Goal: Find contact information: Find contact information

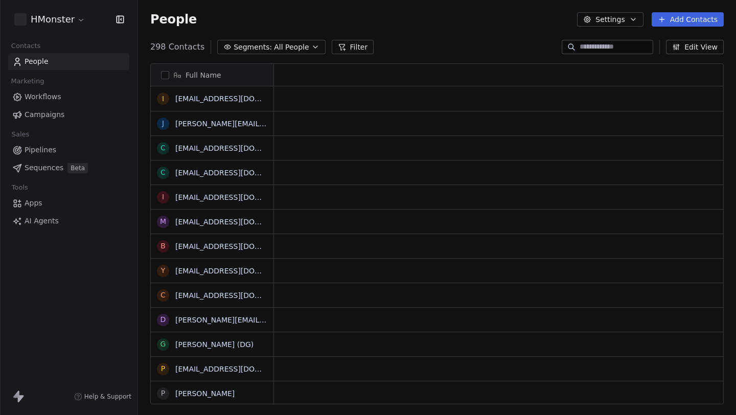
scroll to position [365, 598]
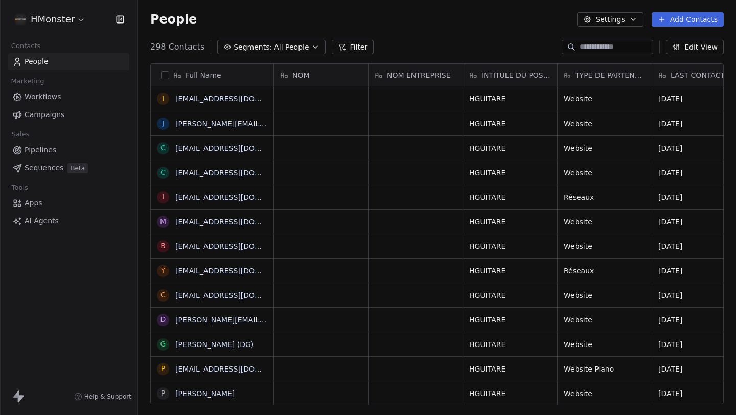
click at [596, 45] on input at bounding box center [615, 47] width 72 height 10
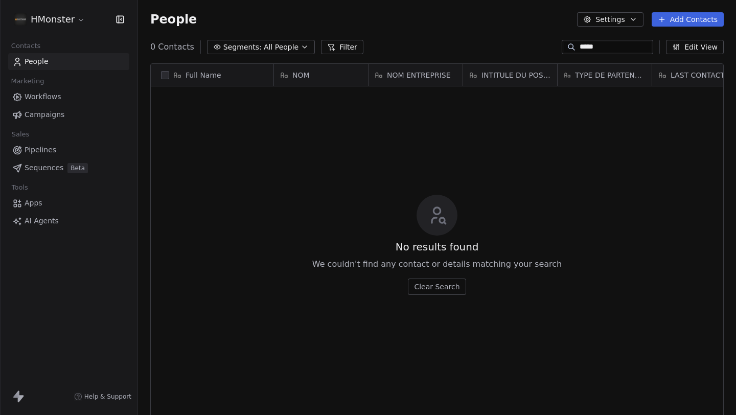
type input "******"
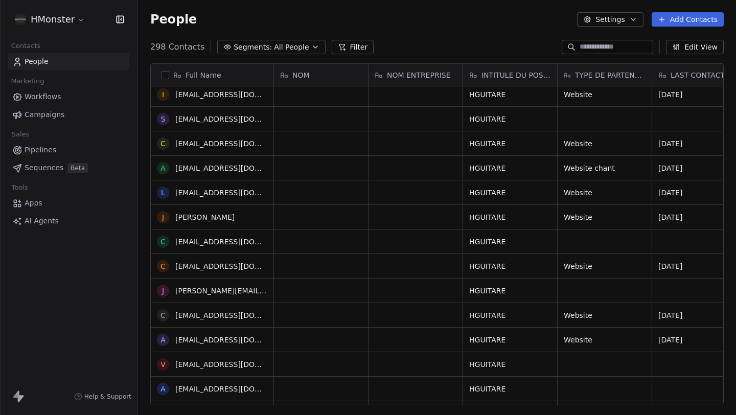
scroll to position [0, 0]
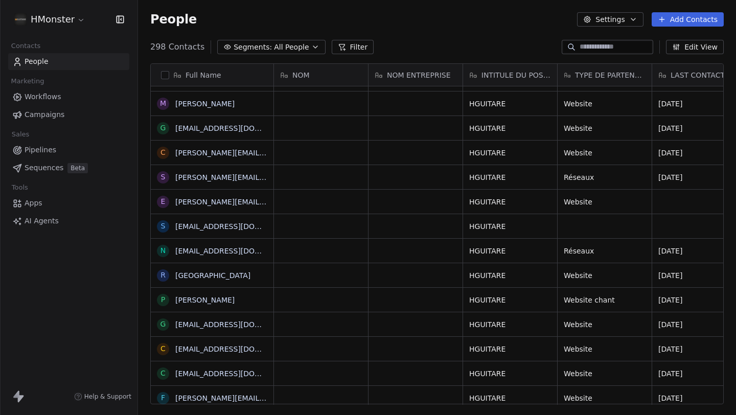
click at [77, 18] on html "HMonster Contacts People Marketing Workflows Campaigns Sales Pipelines Sequence…" at bounding box center [368, 207] width 736 height 415
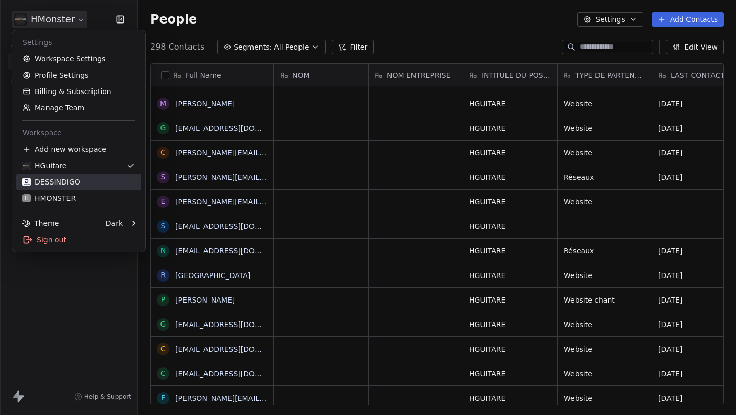
click at [85, 176] on link "DESSINDIGO" at bounding box center [78, 182] width 125 height 16
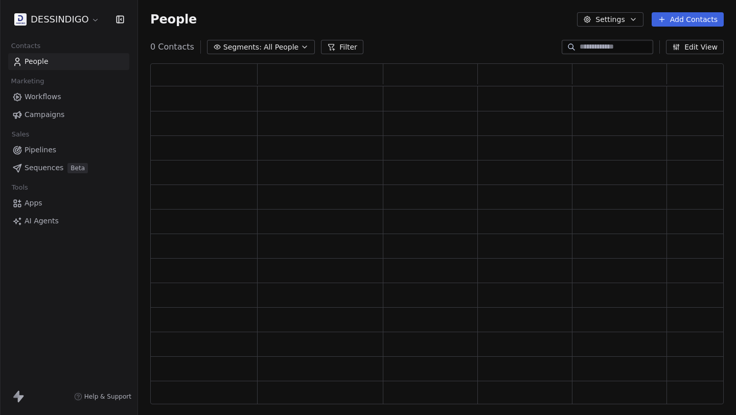
click at [591, 48] on input at bounding box center [615, 47] width 72 height 10
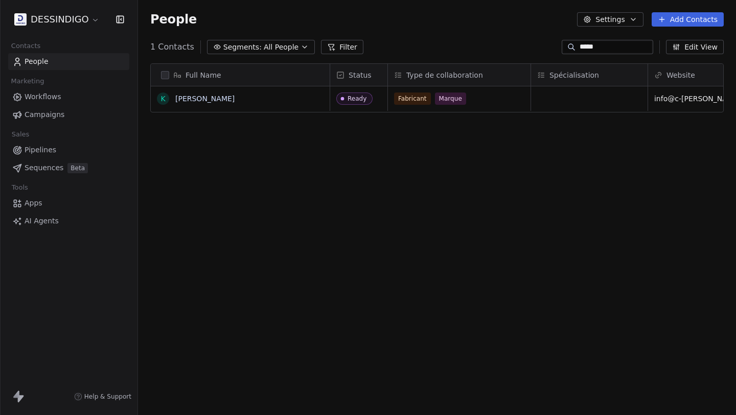
type input "*****"
click at [370, 117] on div "Full Name K [PERSON_NAME] Status Type de collaboration Spécialisation Website L…" at bounding box center [437, 237] width 598 height 365
click at [177, 96] on link "[PERSON_NAME]" at bounding box center [204, 99] width 59 height 8
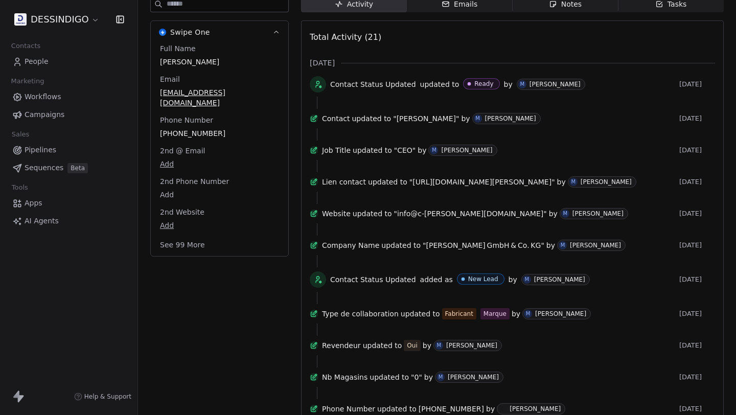
scroll to position [566, 0]
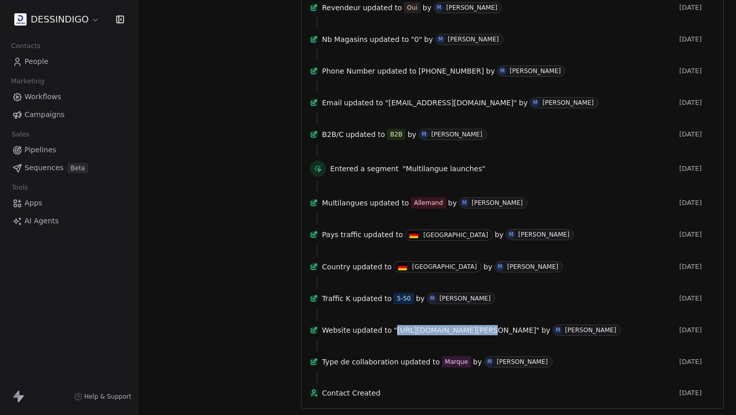
drag, startPoint x: 401, startPoint y: 317, endPoint x: 477, endPoint y: 317, distance: 75.6
click at [477, 325] on span ""[URL][DOMAIN_NAME][PERSON_NAME]"" at bounding box center [467, 330] width 146 height 10
copy span "[URL][DOMAIN_NAME][PERSON_NAME]"
